Goal: Task Accomplishment & Management: Manage account settings

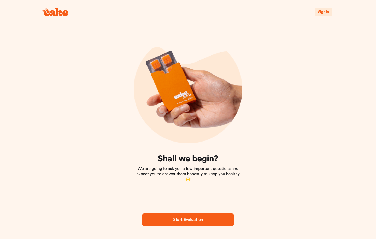
click at [325, 10] on span "Sign In" at bounding box center [323, 12] width 11 height 4
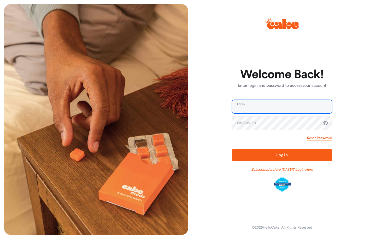
click at [250, 109] on input "email" at bounding box center [282, 107] width 100 height 14
type input "**********"
click at [282, 155] on button "Log In" at bounding box center [282, 155] width 100 height 13
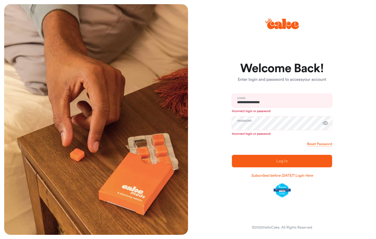
click at [326, 125] on icon "button" at bounding box center [325, 124] width 5 height 4
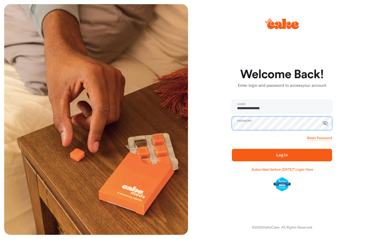
click at [282, 155] on button "Log In" at bounding box center [282, 155] width 100 height 13
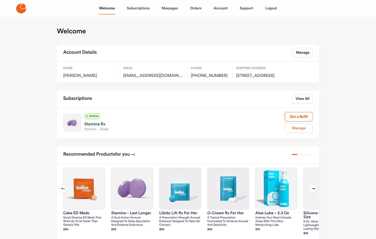
click at [299, 133] on link "Manage" at bounding box center [299, 128] width 28 height 9
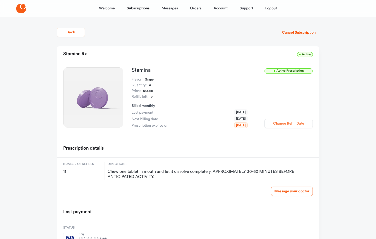
click at [290, 124] on button "Change Refill Date" at bounding box center [288, 123] width 48 height 9
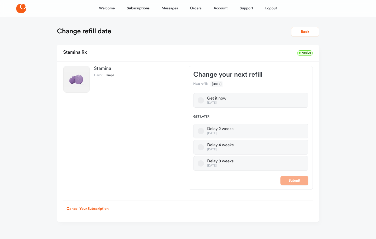
click at [200, 147] on button "Delay 4 weeks [DATE]" at bounding box center [201, 147] width 6 height 6
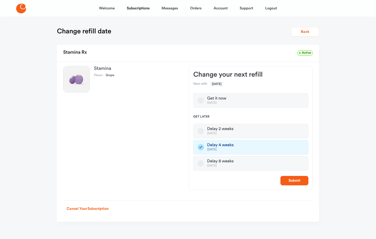
click at [295, 179] on button "Submit" at bounding box center [294, 180] width 28 height 9
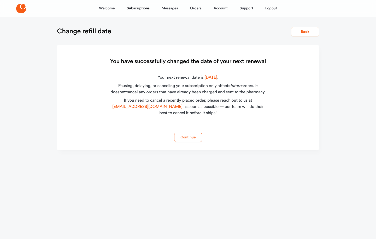
click at [188, 138] on button "Continue" at bounding box center [188, 137] width 28 height 9
